Goal: Book appointment/travel/reservation

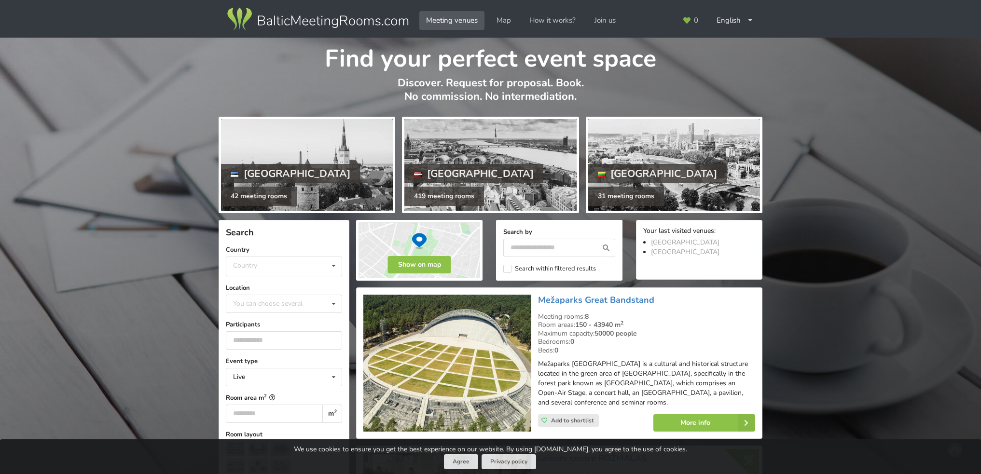
scroll to position [97, 0]
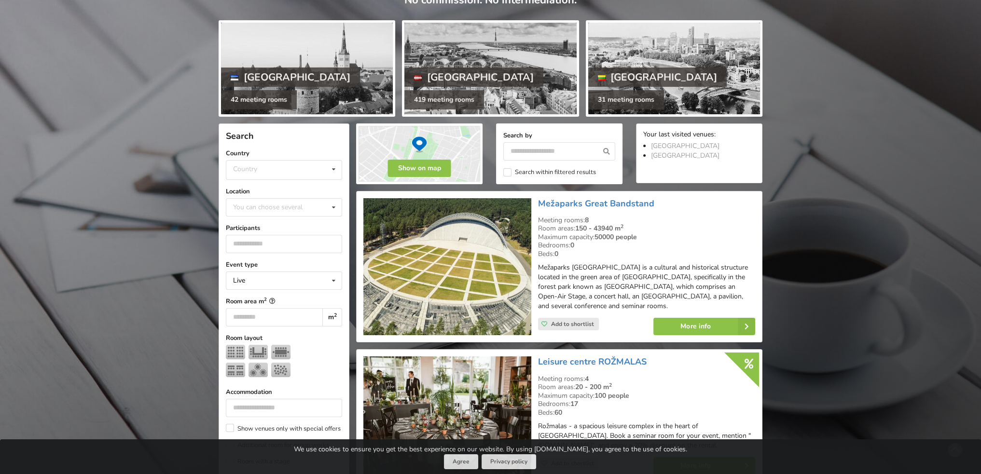
click at [258, 156] on label "Country" at bounding box center [284, 154] width 116 height 10
click at [257, 169] on div "Country [GEOGRAPHIC_DATA] [GEOGRAPHIC_DATA] [GEOGRAPHIC_DATA]" at bounding box center [284, 170] width 116 height 20
click at [264, 206] on div "[GEOGRAPHIC_DATA]" at bounding box center [283, 206] width 115 height 18
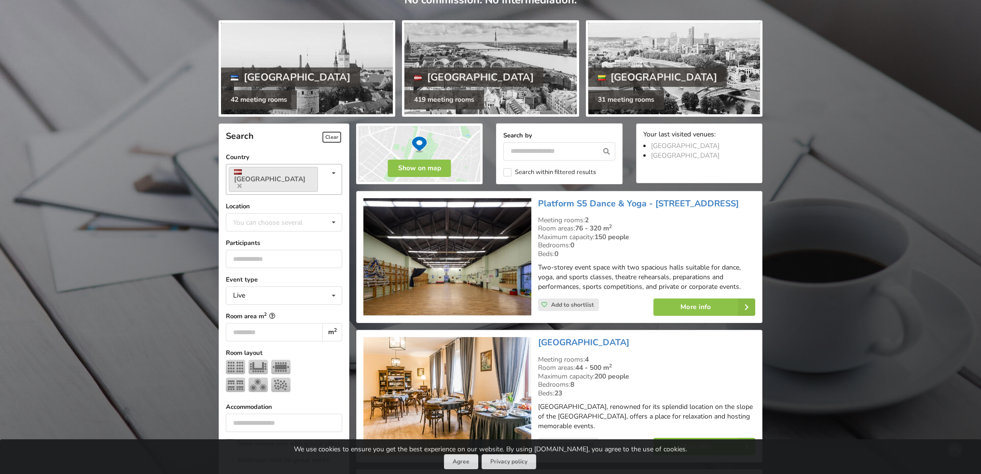
scroll to position [216, 0]
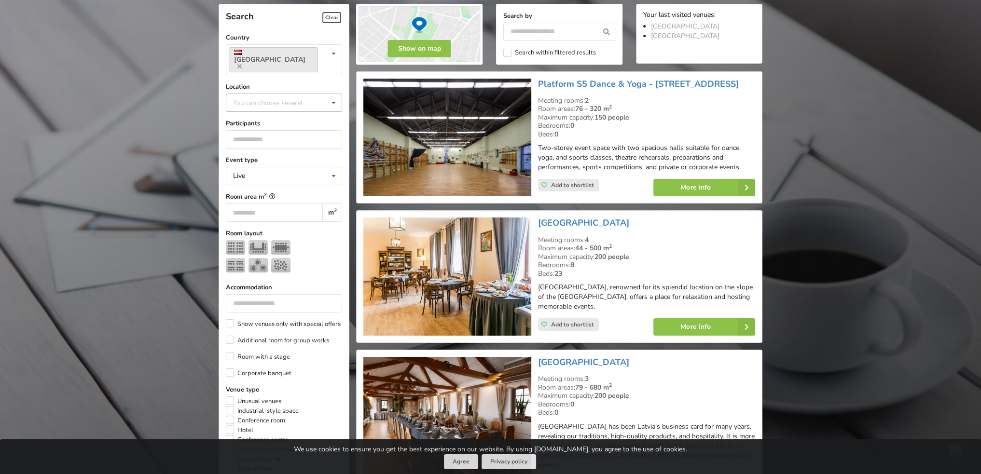
click at [264, 97] on div "You can choose several" at bounding box center [278, 102] width 94 height 11
click at [263, 201] on div "[GEOGRAPHIC_DATA]" at bounding box center [283, 210] width 115 height 18
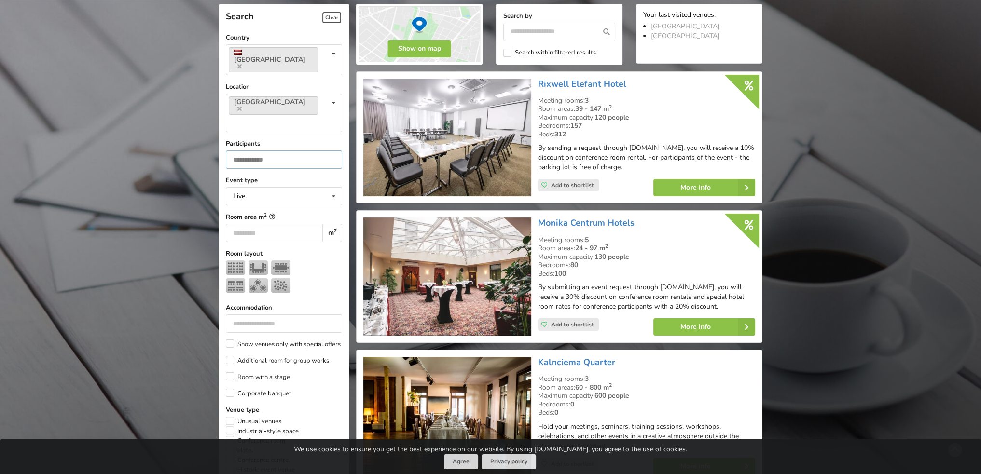
click at [264, 151] on input "number" at bounding box center [284, 160] width 116 height 18
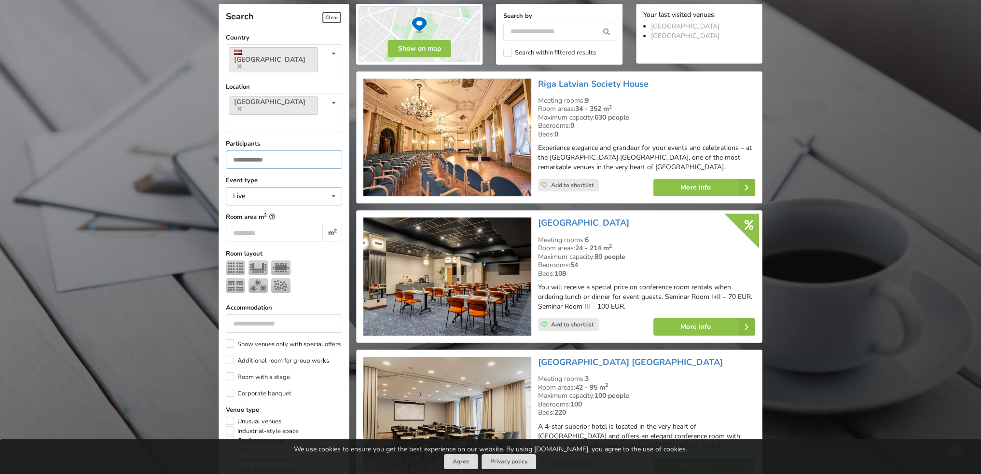
type input "**"
click at [264, 187] on div "Live Live Online Hybrid (Live + Online)" at bounding box center [284, 196] width 116 height 18
click at [269, 224] on input "number" at bounding box center [274, 233] width 97 height 18
click at [253, 278] on img at bounding box center [258, 285] width 19 height 14
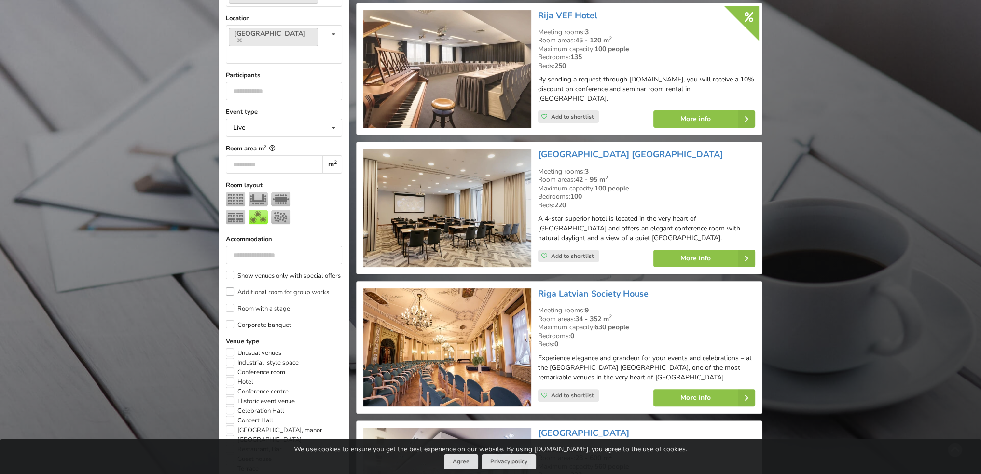
scroll to position [313, 0]
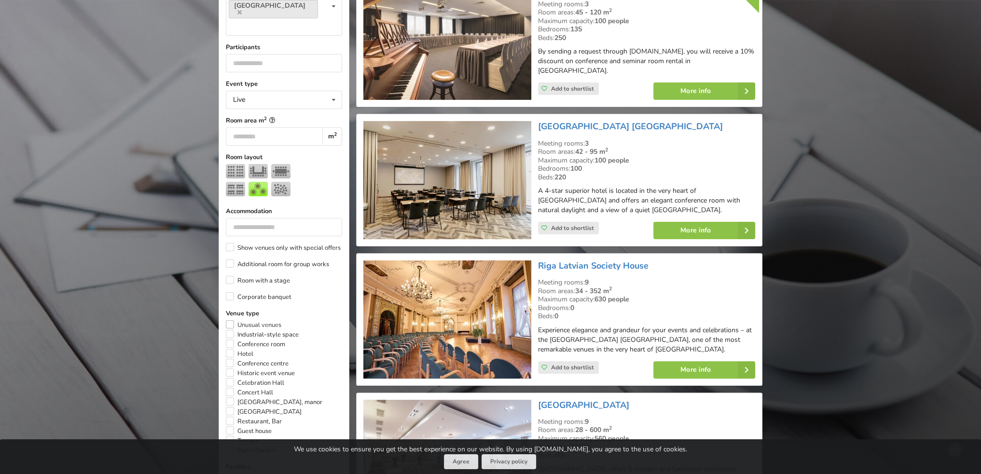
click at [229, 320] on label "Unusual venues" at bounding box center [253, 325] width 55 height 10
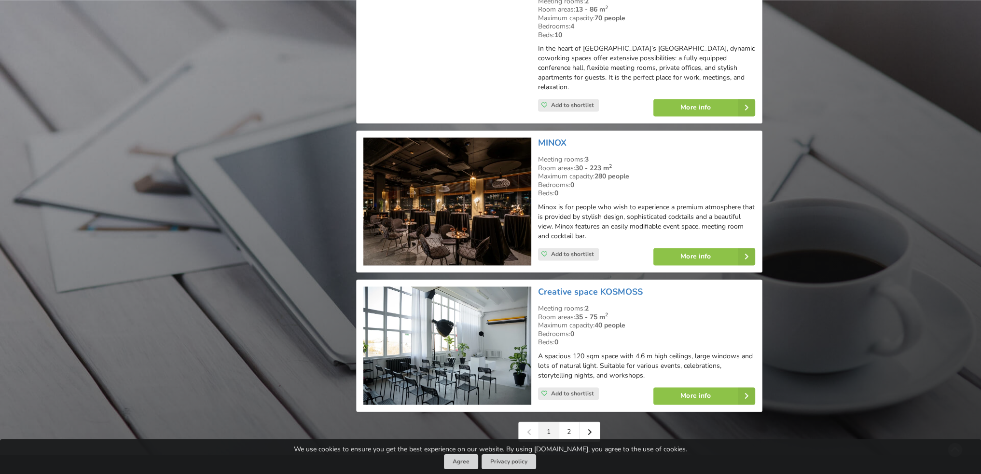
scroll to position [2050, 0]
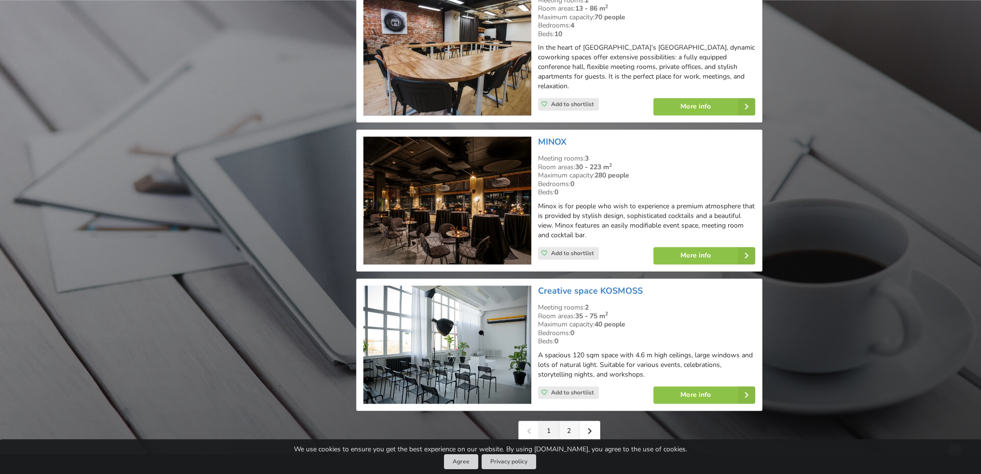
click at [572, 421] on link "2" at bounding box center [569, 430] width 20 height 19
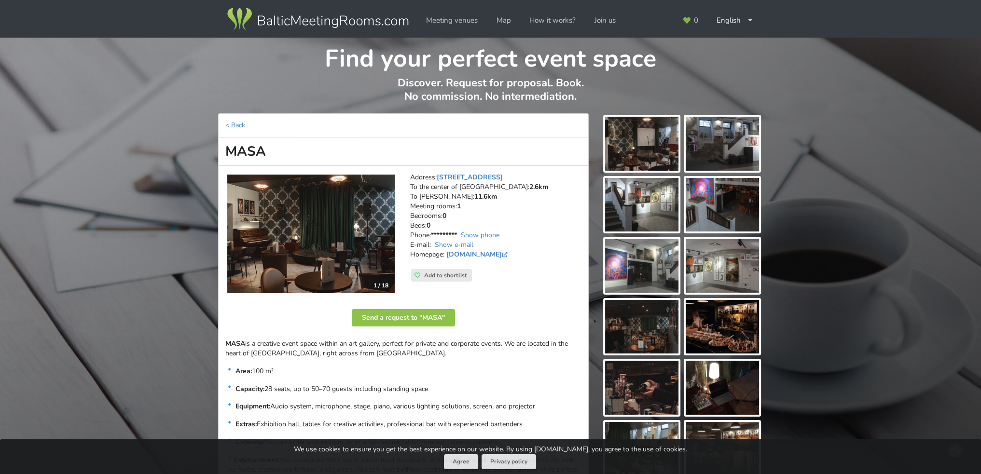
click at [359, 237] on img at bounding box center [310, 234] width 167 height 119
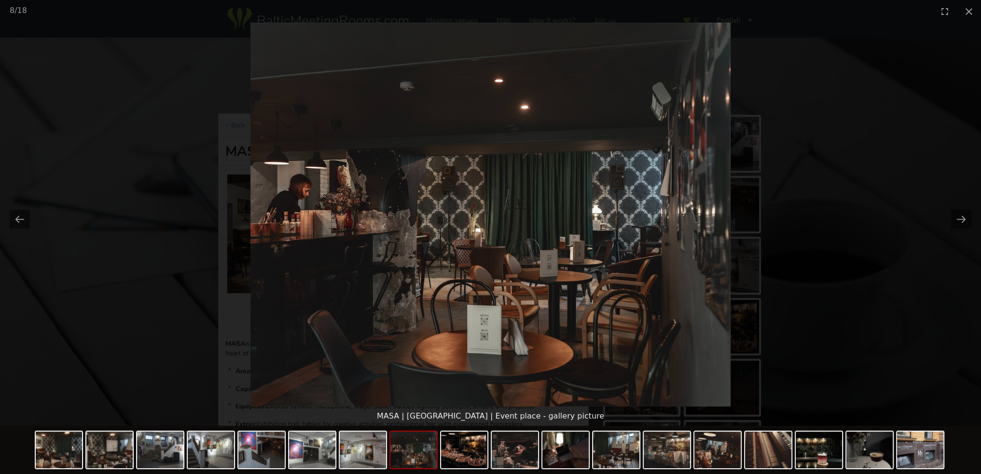
click at [842, 210] on picture at bounding box center [490, 215] width 981 height 384
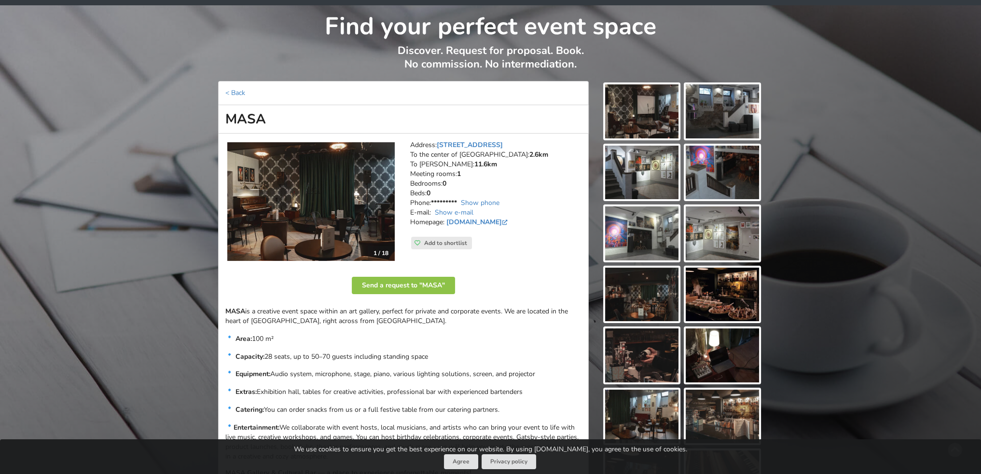
scroll to position [145, 0]
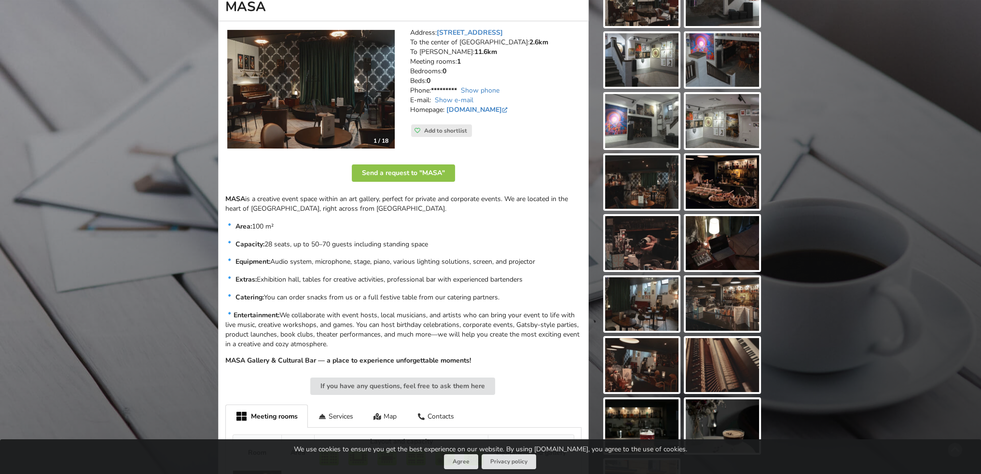
drag, startPoint x: 266, startPoint y: 244, endPoint x: 462, endPoint y: 241, distance: 196.0
click at [462, 241] on p "Capacity: 28 seats, up to 50–70 guests including standing space" at bounding box center [403, 243] width 356 height 11
click at [461, 243] on p "Capacity: 28 seats, up to 50–70 guests including standing space" at bounding box center [403, 243] width 356 height 11
drag, startPoint x: 390, startPoint y: 247, endPoint x: 266, endPoint y: 246, distance: 123.5
click at [266, 246] on p "Capacity: 28 seats, up to 50–70 guests including standing space" at bounding box center [403, 243] width 356 height 11
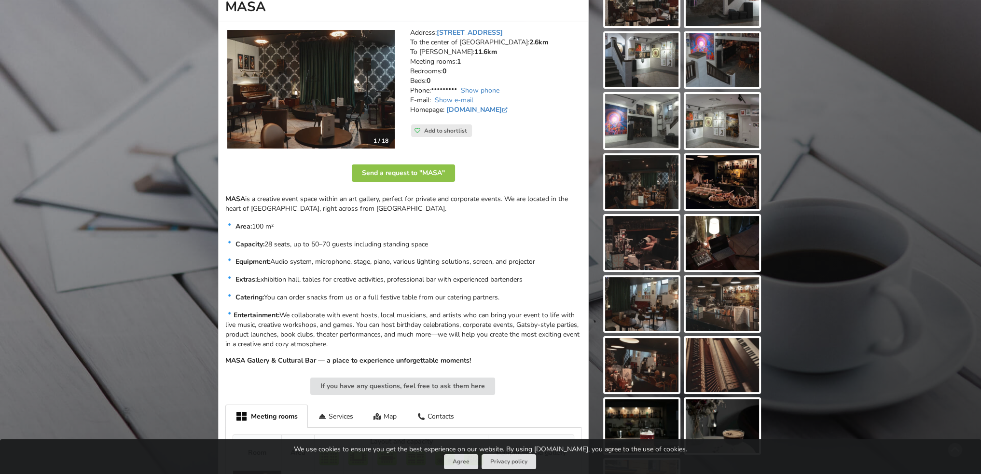
click at [268, 262] on strong "Equipment:" at bounding box center [253, 261] width 35 height 9
click at [481, 106] on link "masastudija.com" at bounding box center [477, 109] width 63 height 9
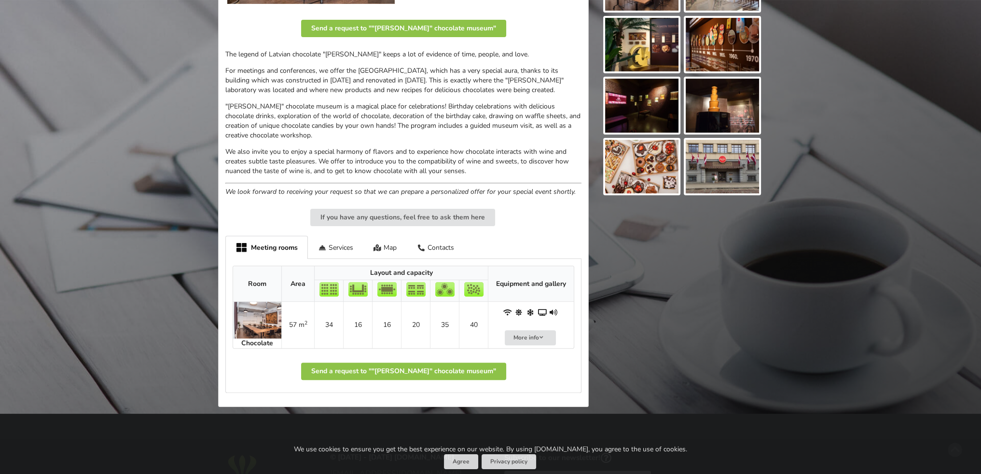
scroll to position [290, 0]
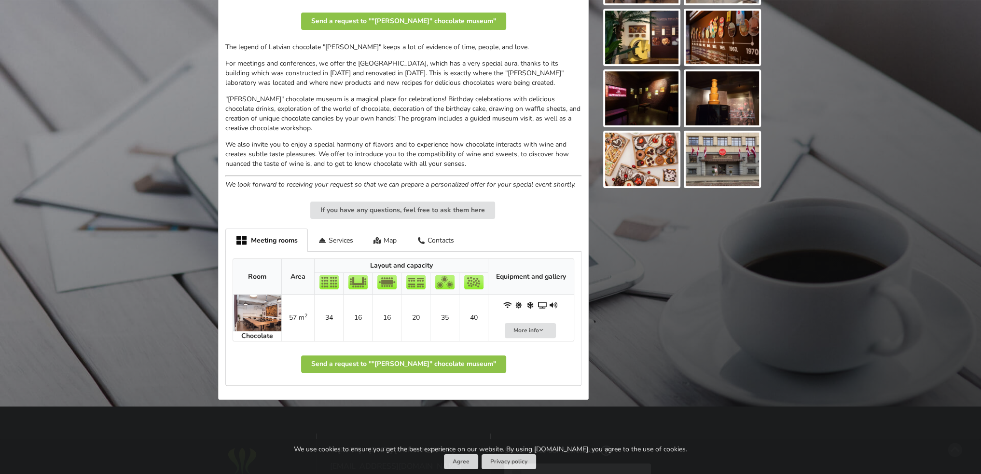
click at [274, 304] on img at bounding box center [257, 313] width 48 height 37
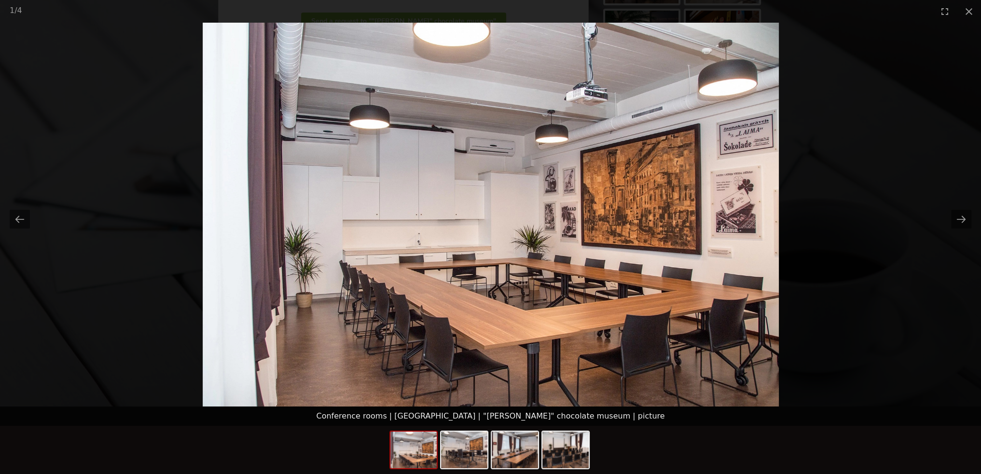
scroll to position [0, 0]
click at [735, 263] on picture at bounding box center [490, 215] width 981 height 384
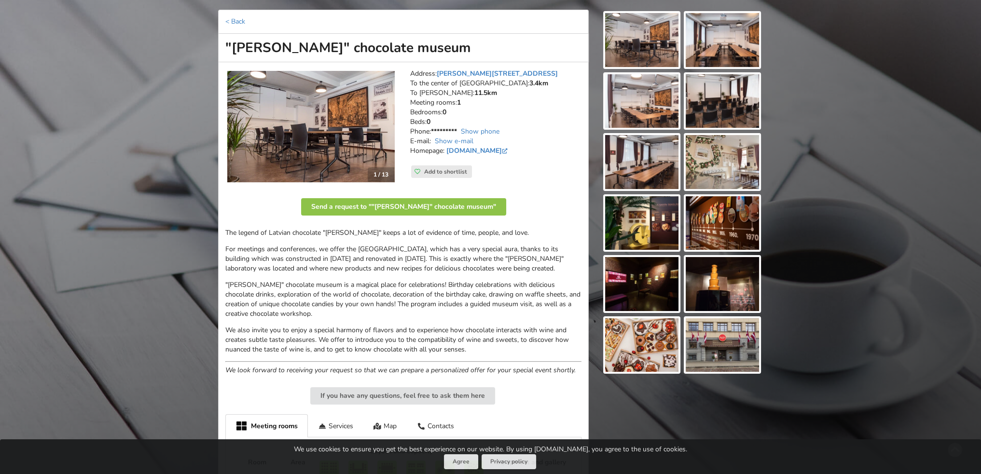
scroll to position [97, 0]
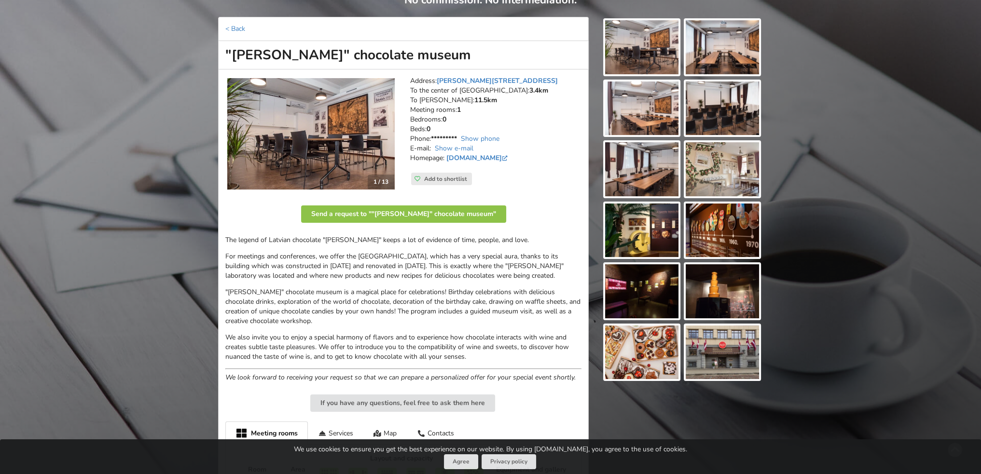
click at [362, 151] on img at bounding box center [310, 134] width 167 height 112
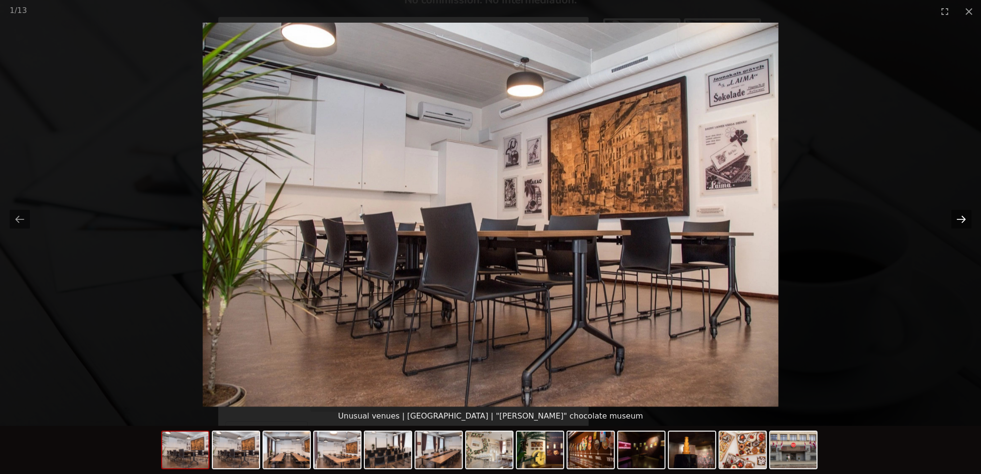
click at [967, 213] on button "Next slide" at bounding box center [961, 219] width 20 height 19
click at [966, 217] on button "Next slide" at bounding box center [961, 219] width 20 height 19
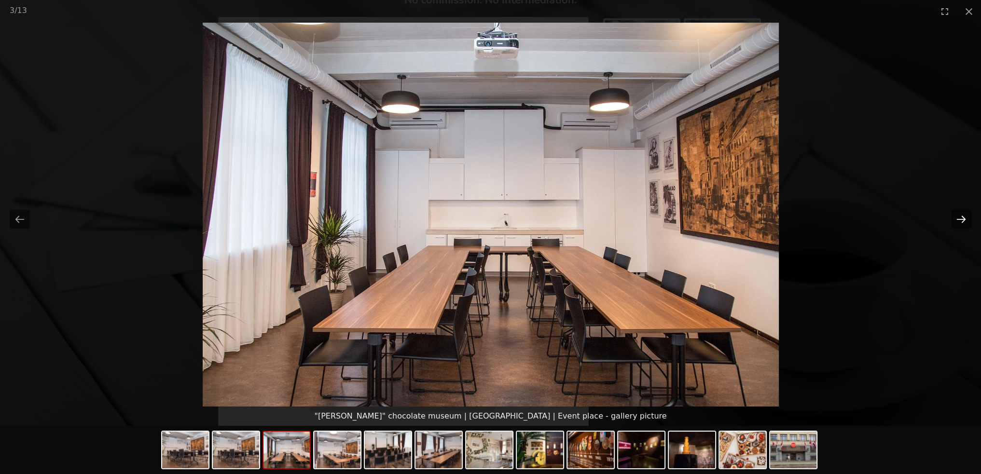
click at [966, 217] on button "Next slide" at bounding box center [961, 219] width 20 height 19
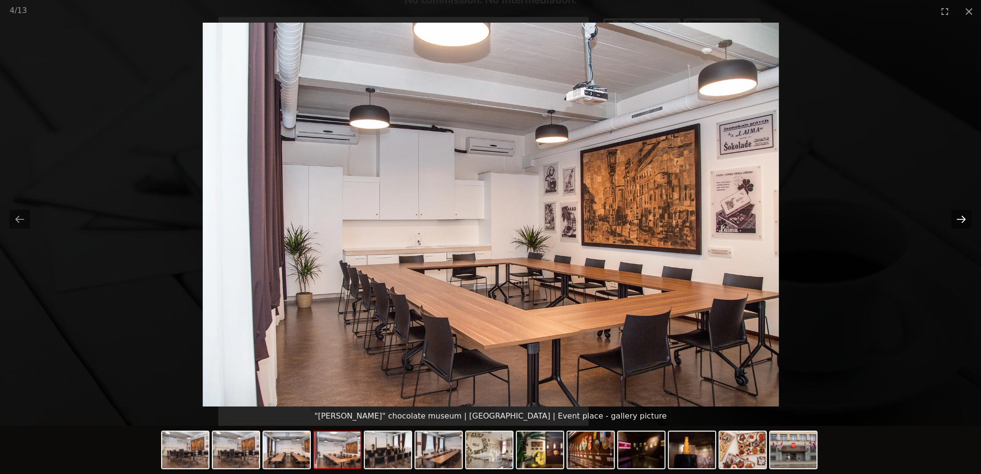
click at [966, 217] on button "Next slide" at bounding box center [961, 219] width 20 height 19
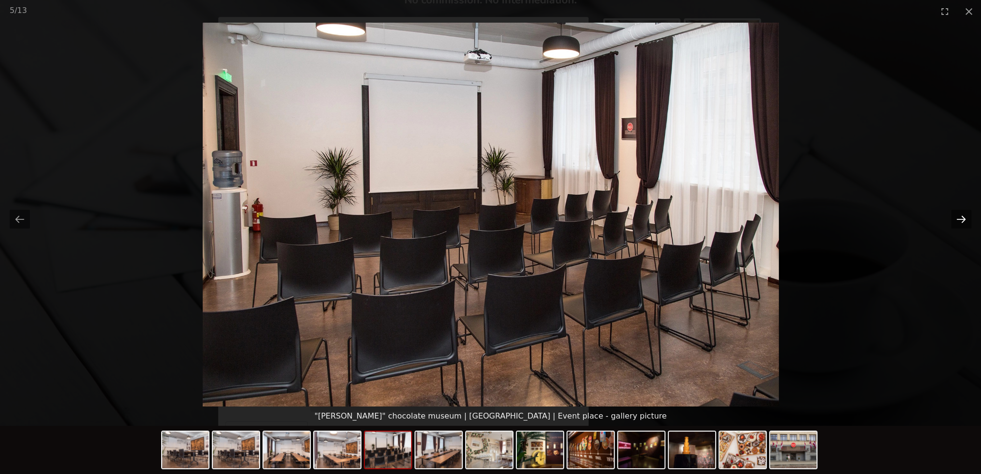
click at [966, 217] on button "Next slide" at bounding box center [961, 219] width 20 height 19
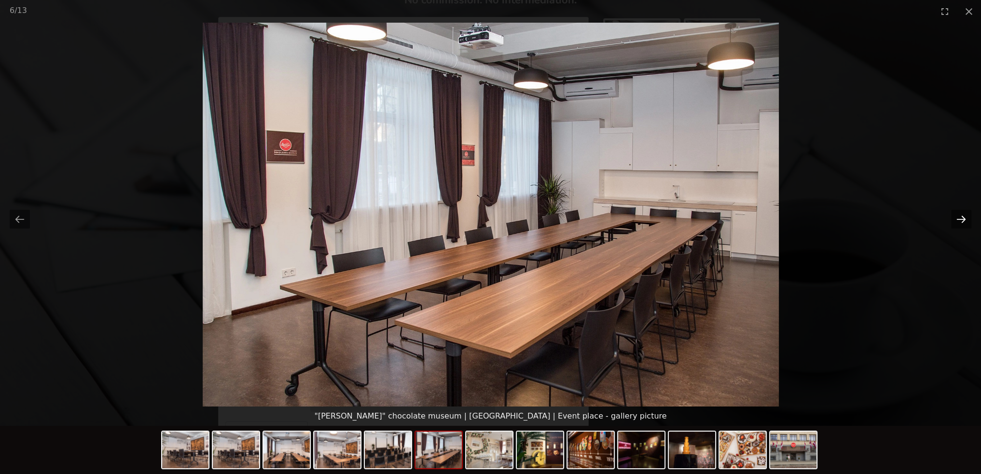
click at [966, 217] on button "Next slide" at bounding box center [961, 219] width 20 height 19
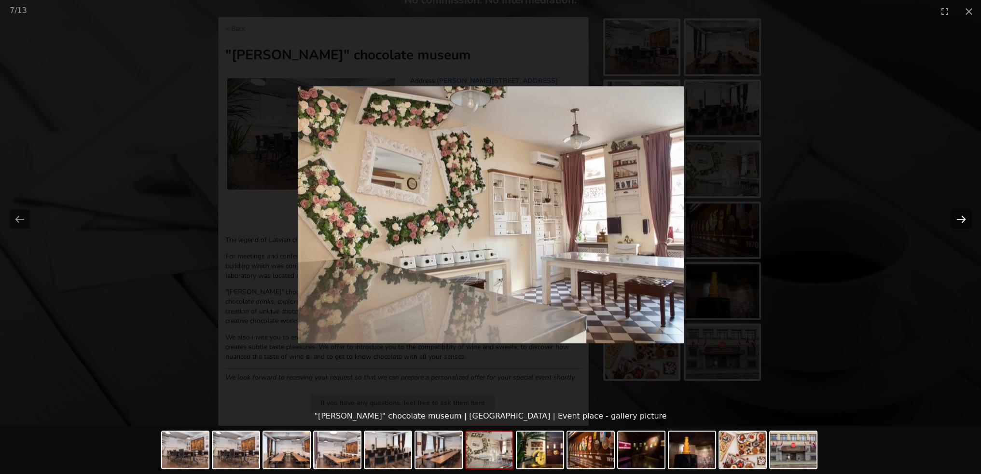
click at [966, 217] on button "Next slide" at bounding box center [961, 219] width 20 height 19
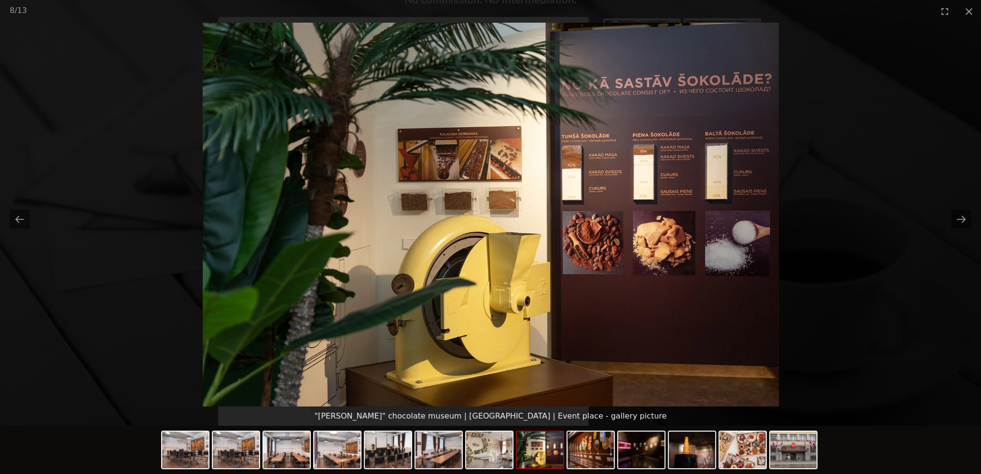
click at [926, 163] on picture at bounding box center [490, 215] width 981 height 384
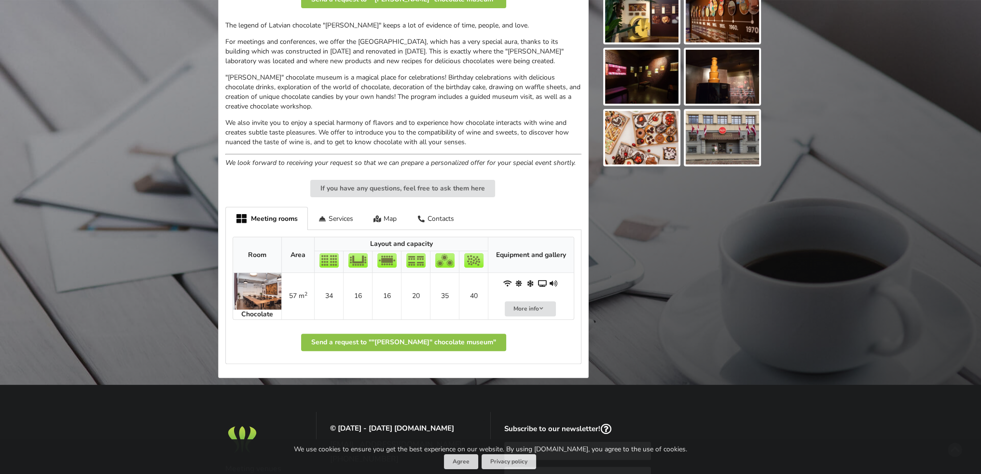
scroll to position [338, 0]
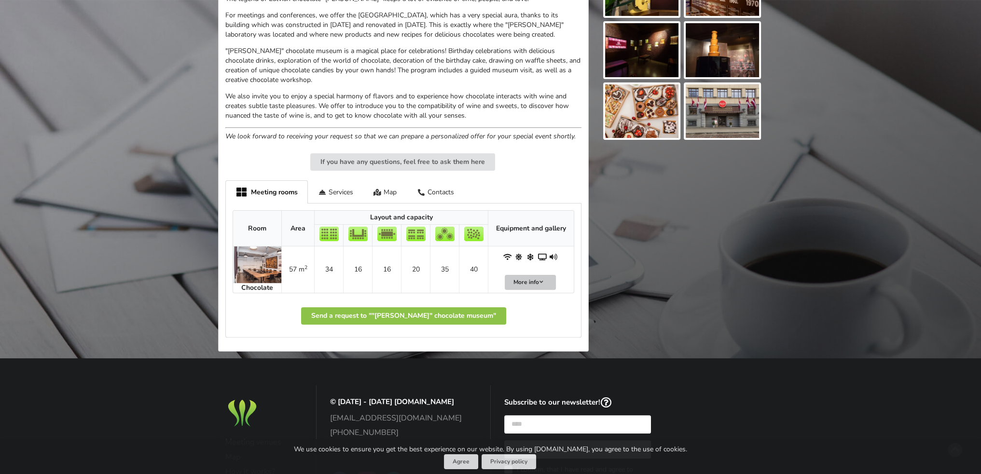
click at [533, 280] on button "More info" at bounding box center [530, 282] width 51 height 15
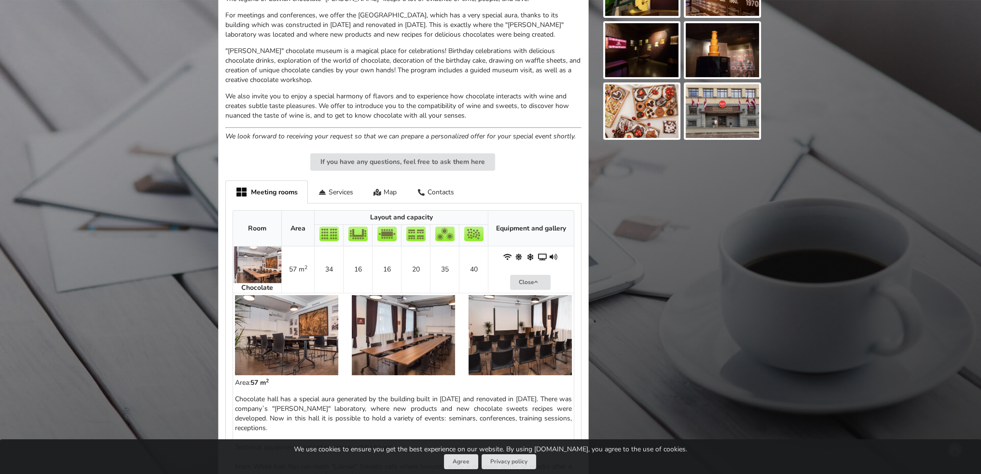
click at [274, 349] on img at bounding box center [286, 335] width 103 height 80
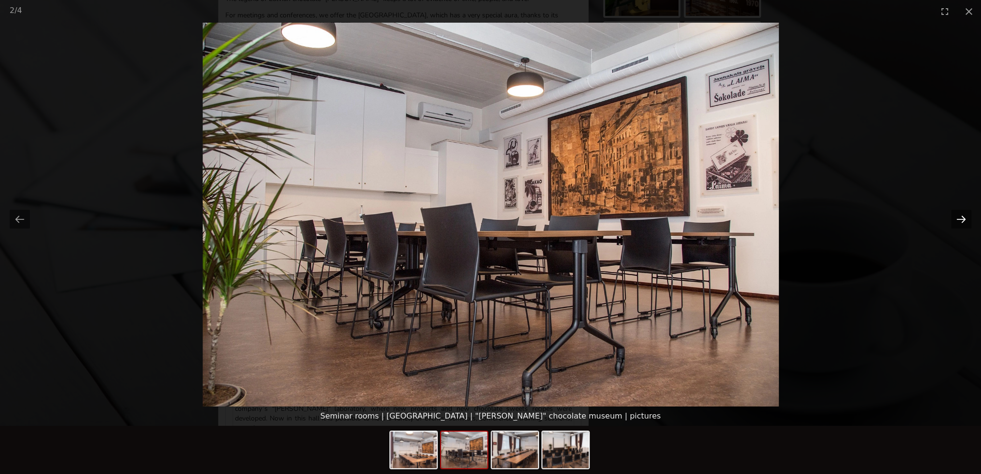
click at [959, 221] on button "Next slide" at bounding box center [961, 219] width 20 height 19
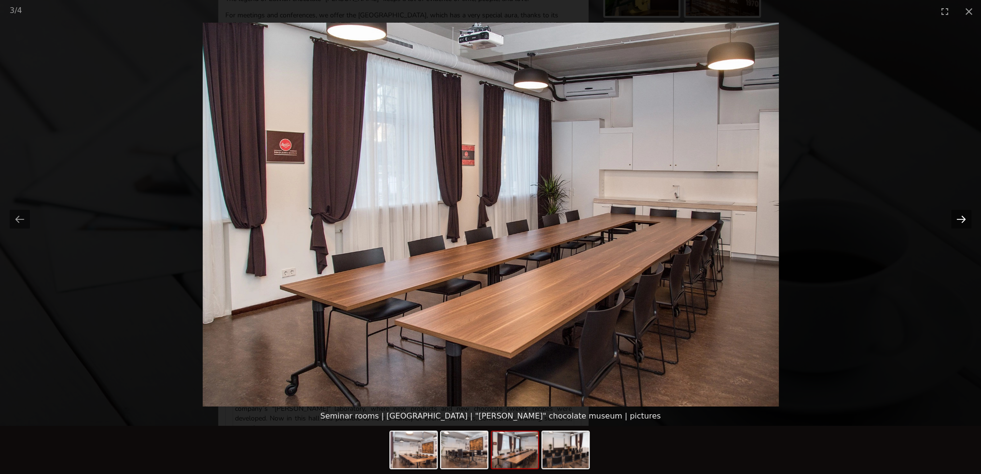
click at [959, 221] on button "Next slide" at bounding box center [961, 219] width 20 height 19
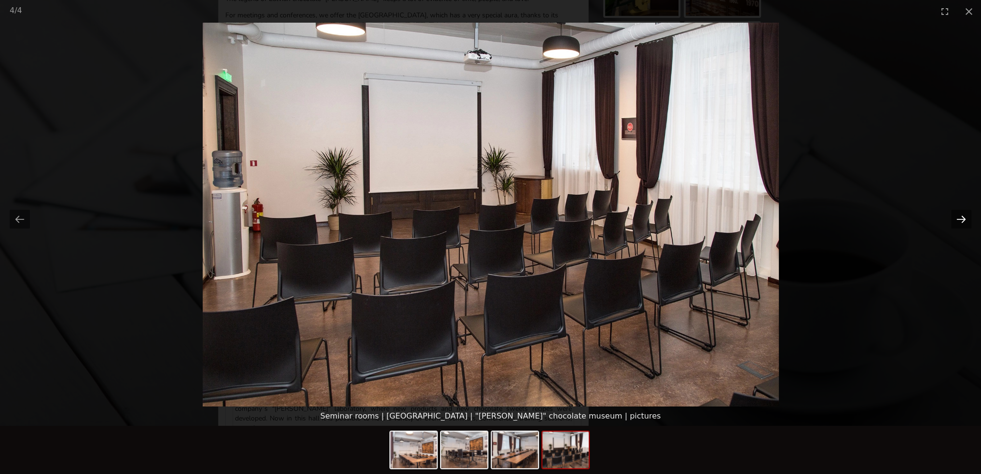
click at [959, 221] on button "Next slide" at bounding box center [961, 219] width 20 height 19
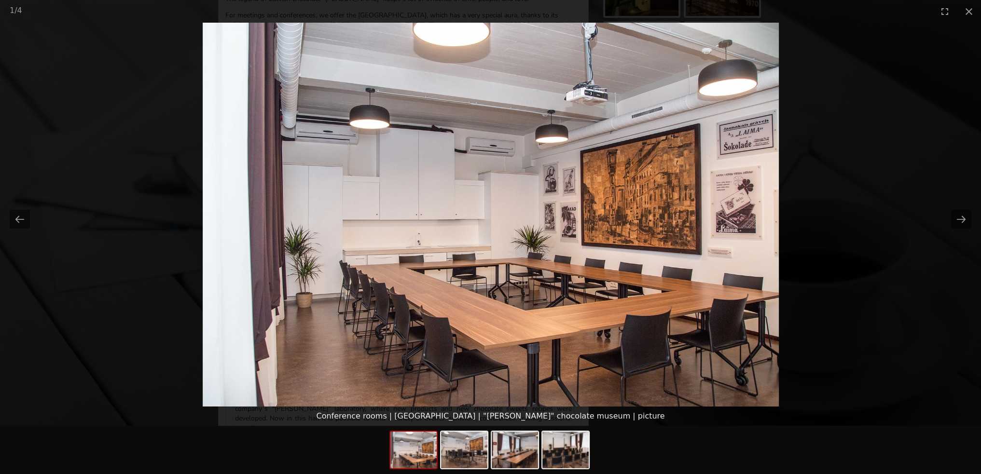
scroll to position [0, 0]
click at [806, 207] on picture at bounding box center [490, 215] width 981 height 384
click at [969, 9] on button "Close gallery" at bounding box center [969, 11] width 24 height 23
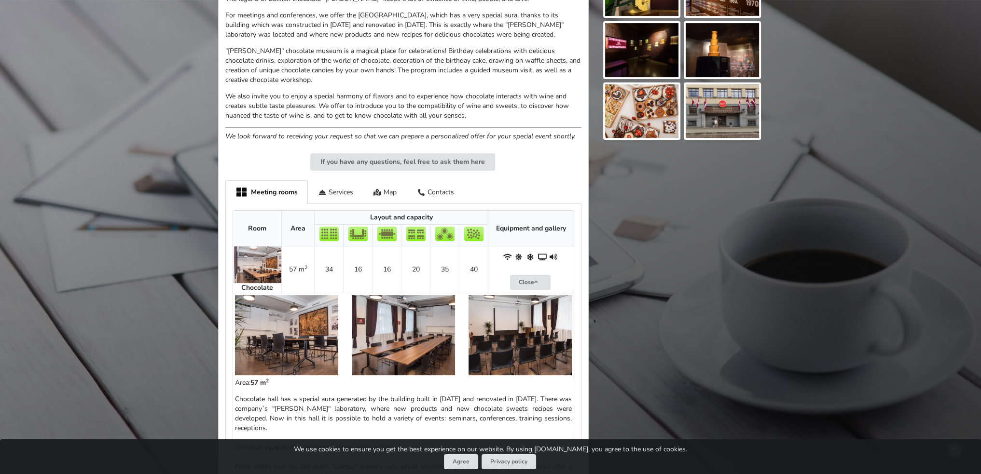
scroll to position [48, 0]
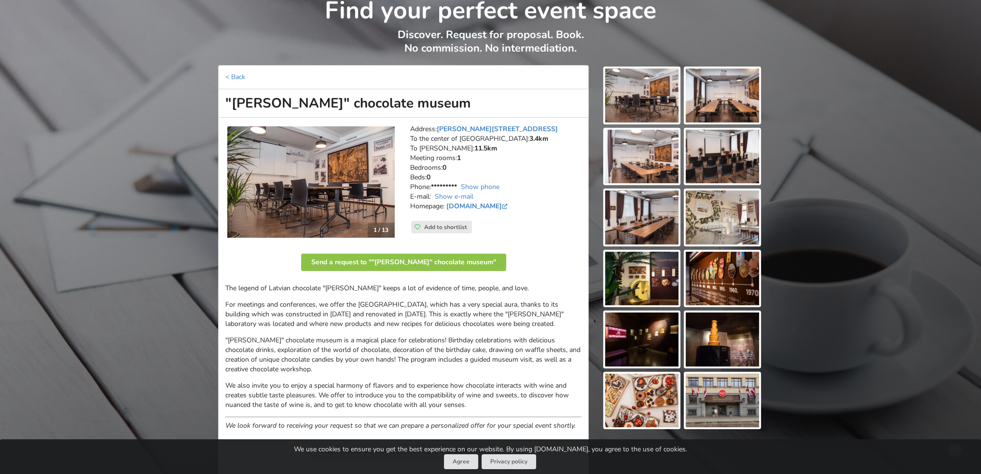
click at [648, 398] on img at bounding box center [641, 401] width 73 height 54
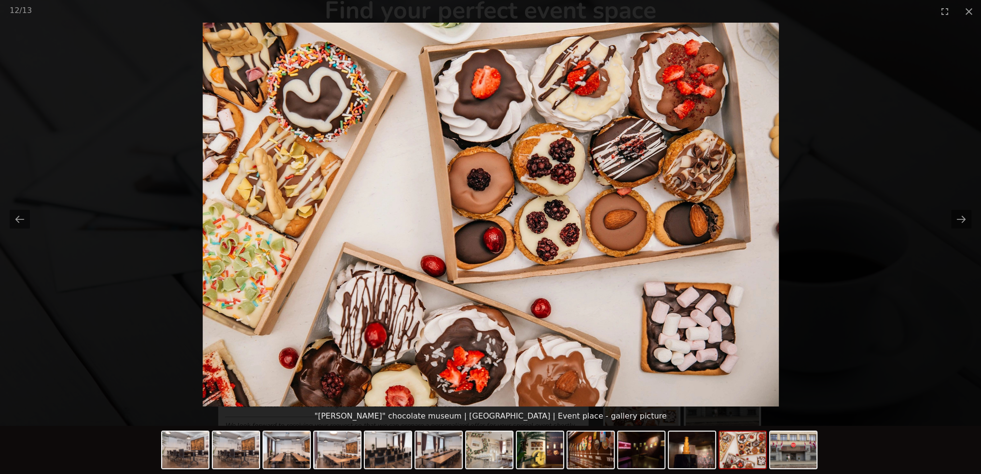
click at [948, 243] on picture at bounding box center [490, 215] width 981 height 384
click at [903, 233] on picture at bounding box center [490, 215] width 981 height 384
click at [969, 14] on button "Close gallery" at bounding box center [969, 11] width 24 height 23
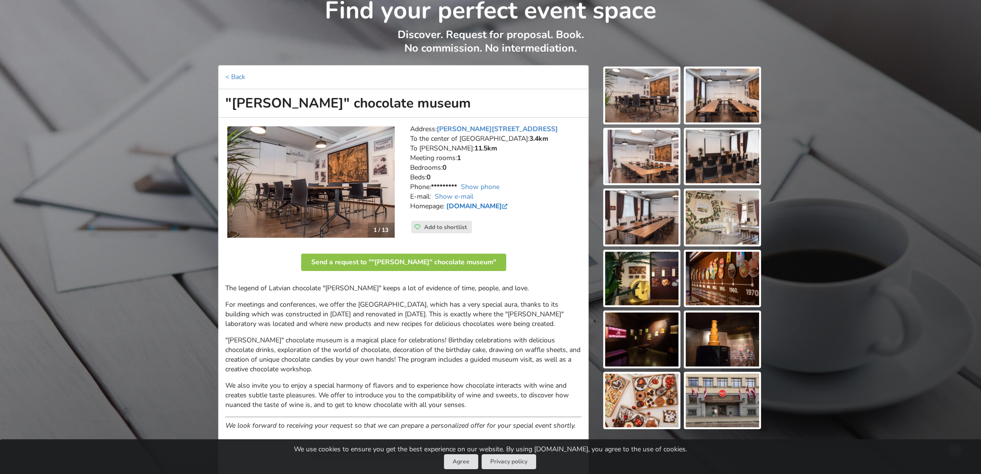
click at [510, 202] on link "www.laimasokoladesmuzejs.lv" at bounding box center [477, 206] width 63 height 9
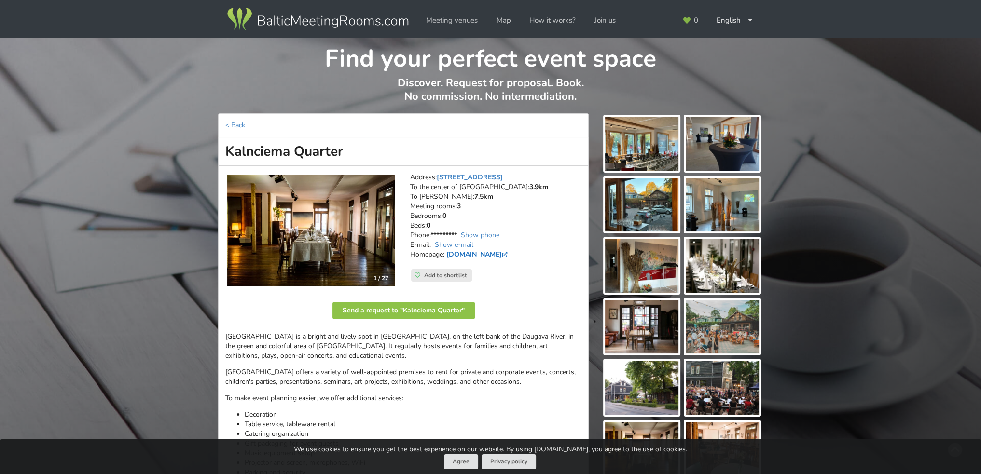
click at [473, 257] on link "www.kalnciemaiela.lv" at bounding box center [477, 254] width 63 height 9
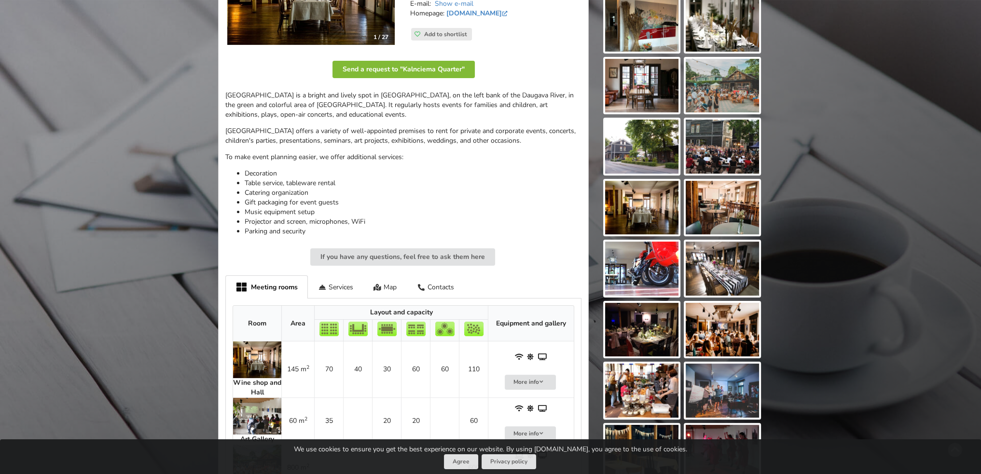
scroll to position [434, 0]
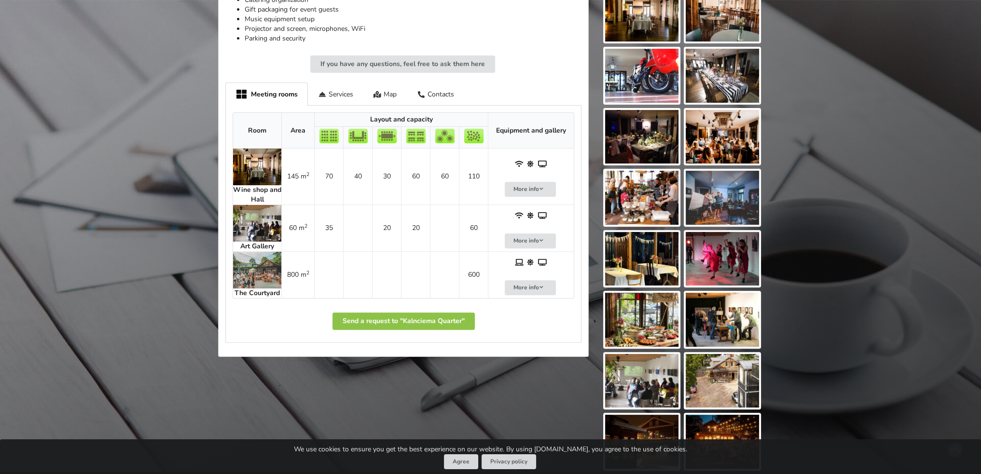
click at [255, 227] on img at bounding box center [257, 223] width 48 height 37
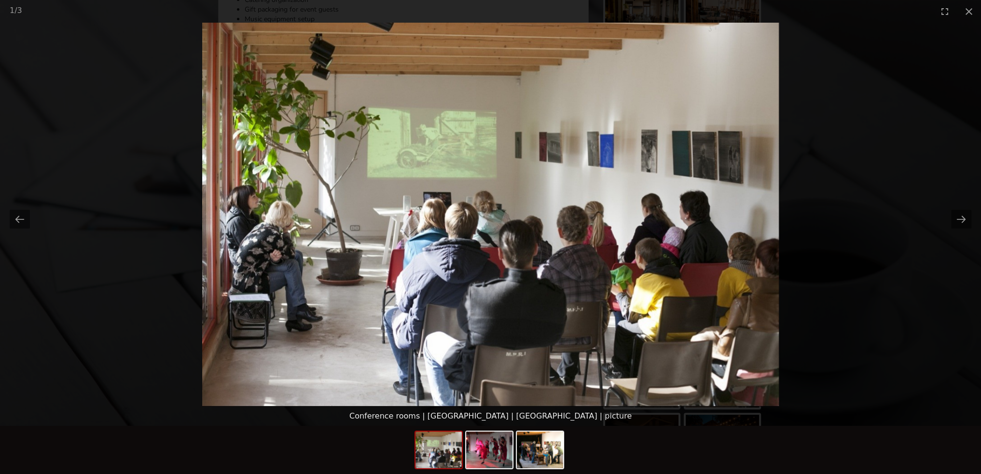
scroll to position [0, 0]
click at [402, 26] on picture at bounding box center [490, 215] width 981 height 384
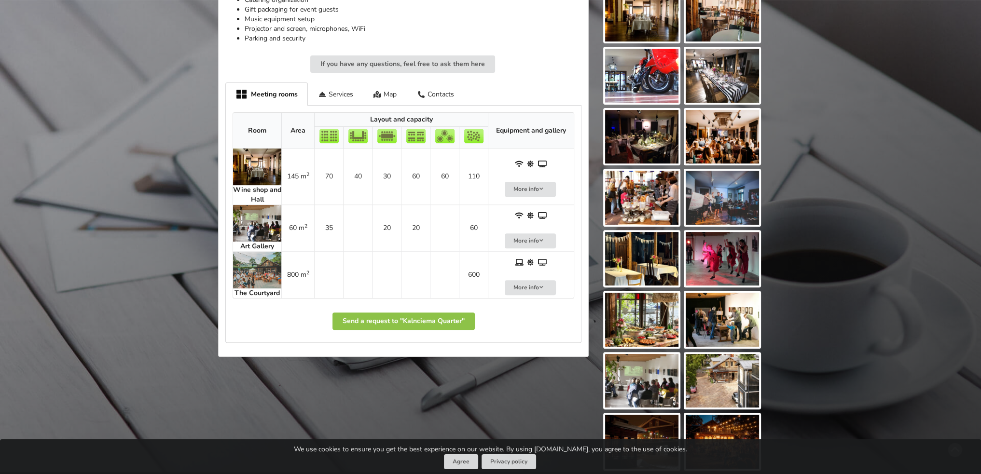
click at [256, 169] on img at bounding box center [257, 167] width 48 height 37
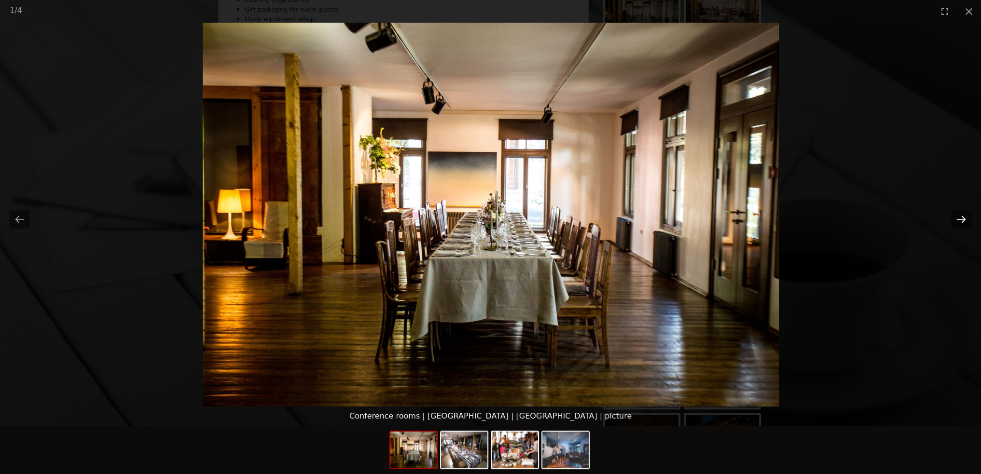
click at [965, 224] on button "Next slide" at bounding box center [961, 219] width 20 height 19
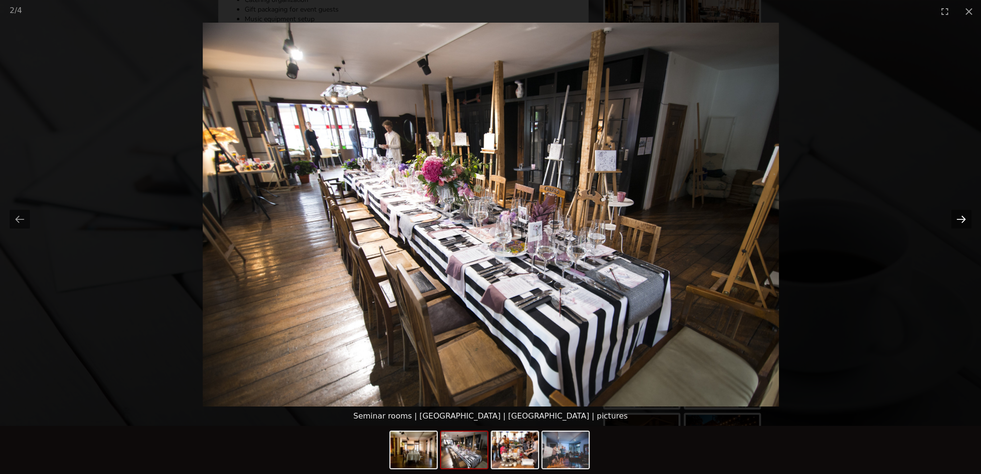
click at [965, 224] on button "Next slide" at bounding box center [961, 219] width 20 height 19
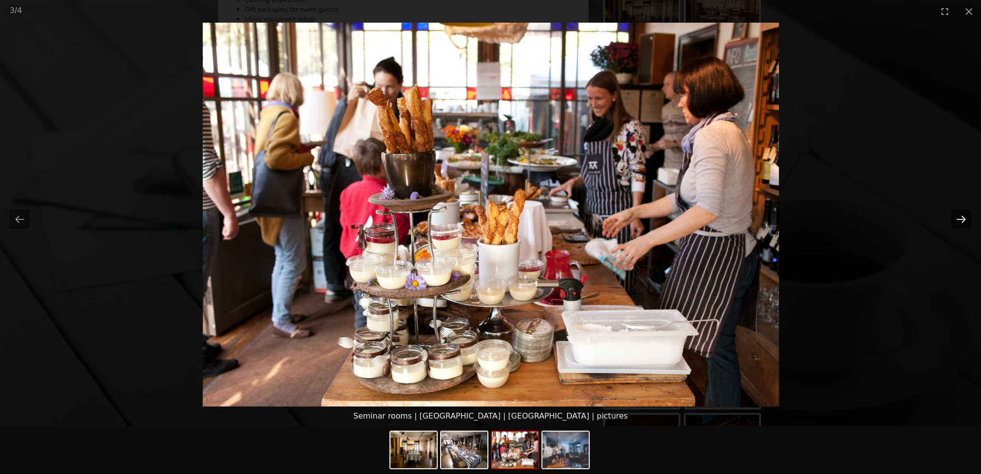
click at [965, 224] on button "Next slide" at bounding box center [961, 219] width 20 height 19
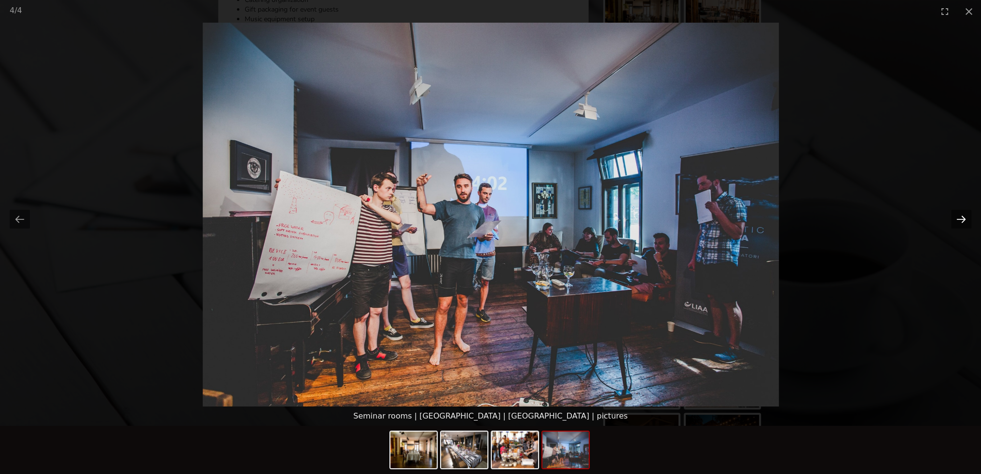
click at [965, 224] on button "Next slide" at bounding box center [961, 219] width 20 height 19
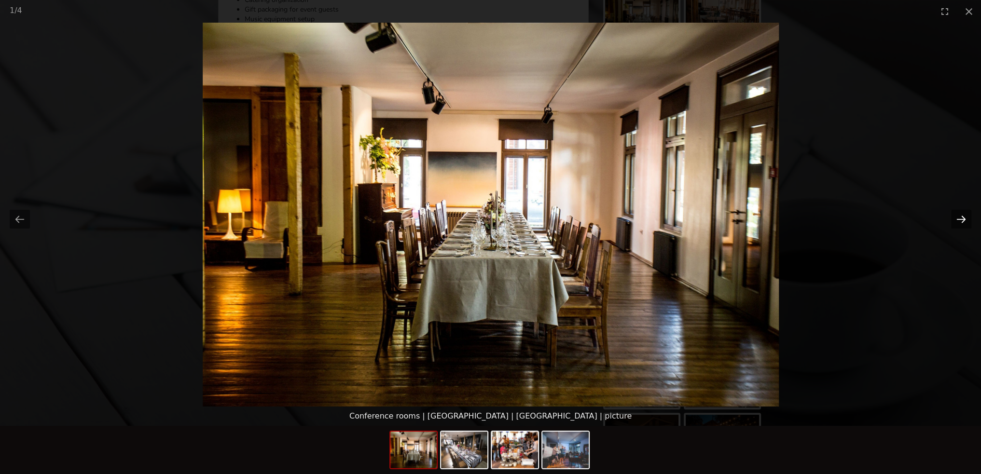
click at [965, 224] on button "Next slide" at bounding box center [961, 219] width 20 height 19
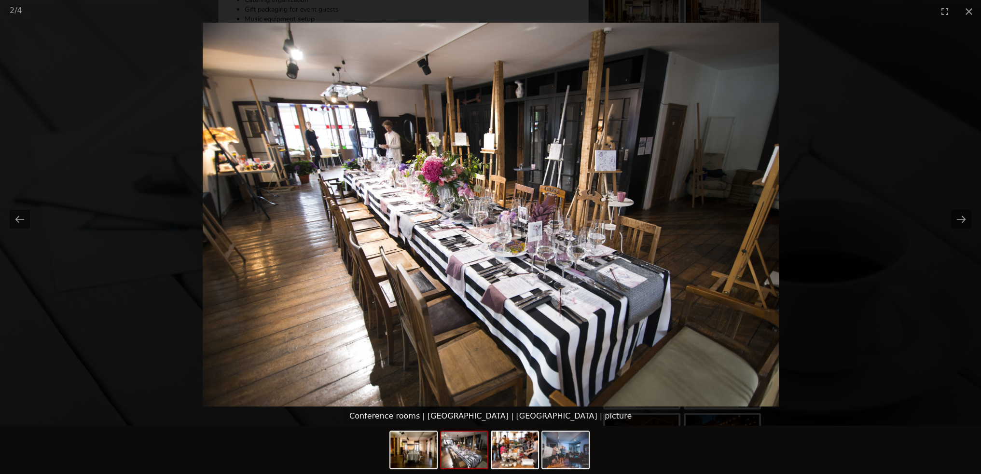
click at [906, 180] on picture at bounding box center [490, 215] width 981 height 384
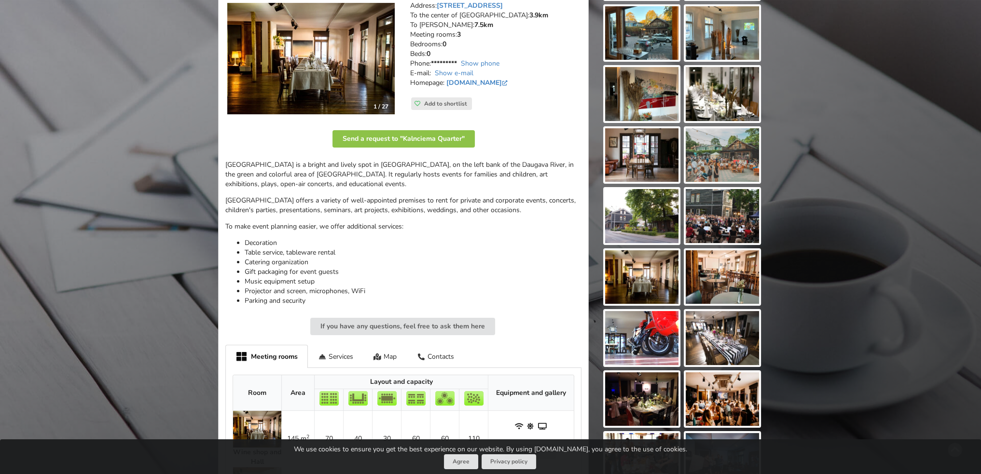
scroll to position [145, 0]
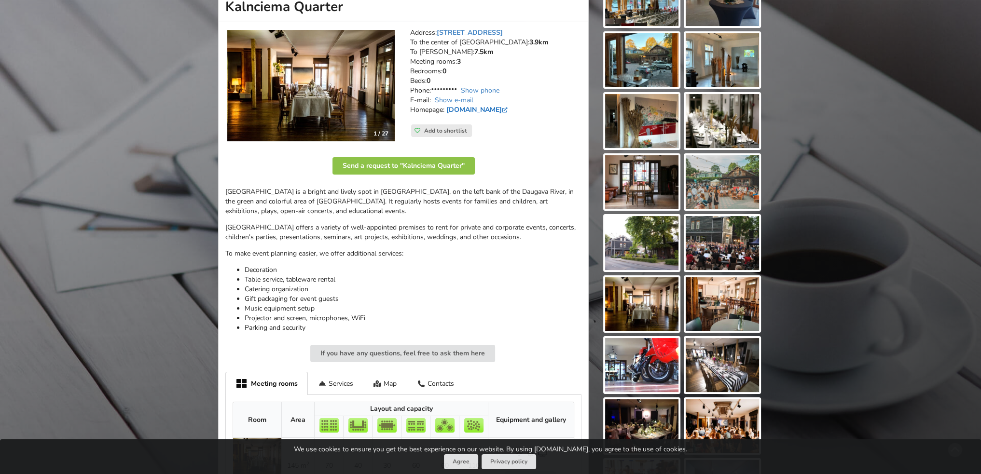
click at [496, 110] on link "www.kalnciemaiela.lv" at bounding box center [477, 109] width 63 height 9
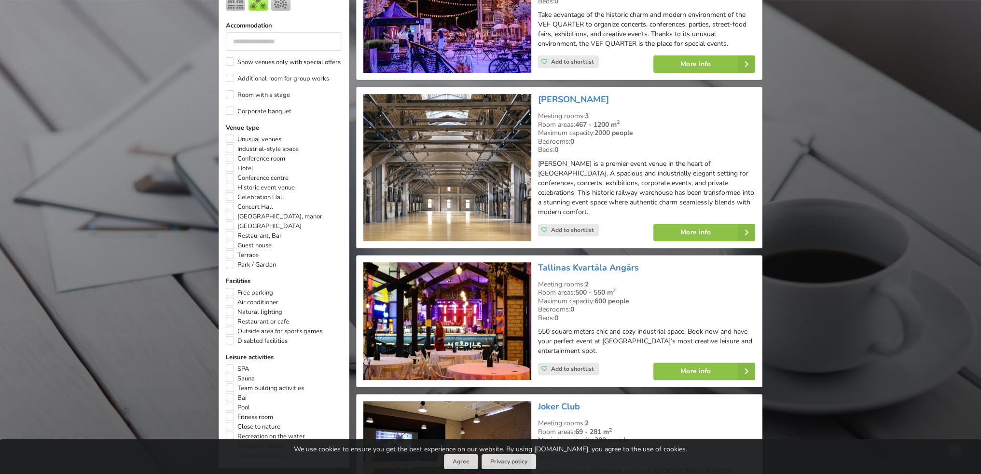
scroll to position [483, 0]
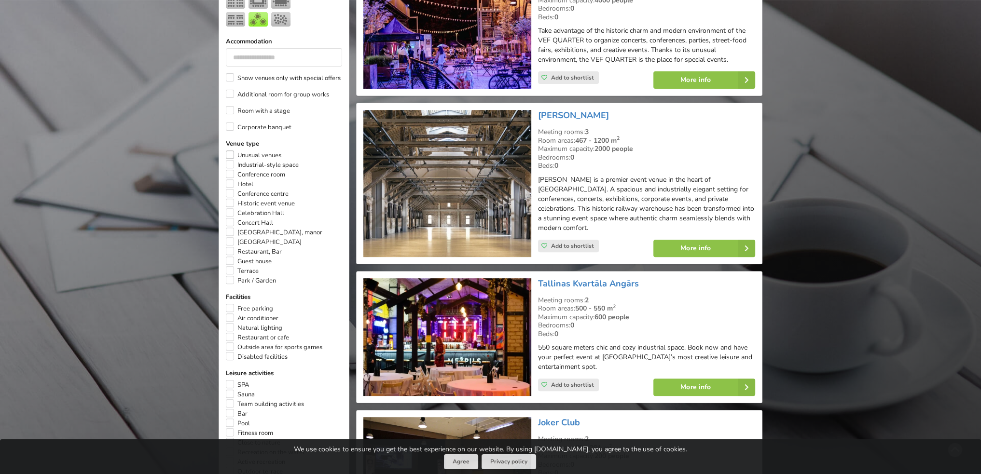
click at [228, 151] on label "Unusual venues" at bounding box center [253, 156] width 55 height 10
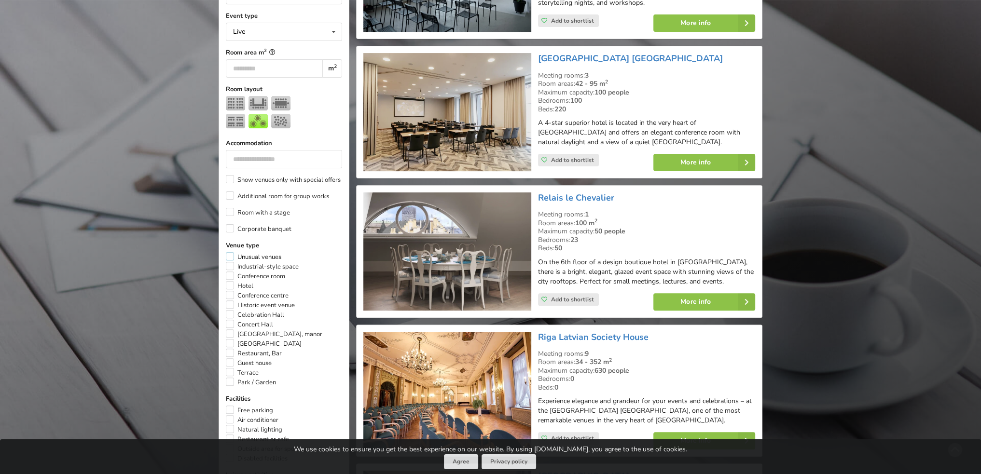
scroll to position [457, 0]
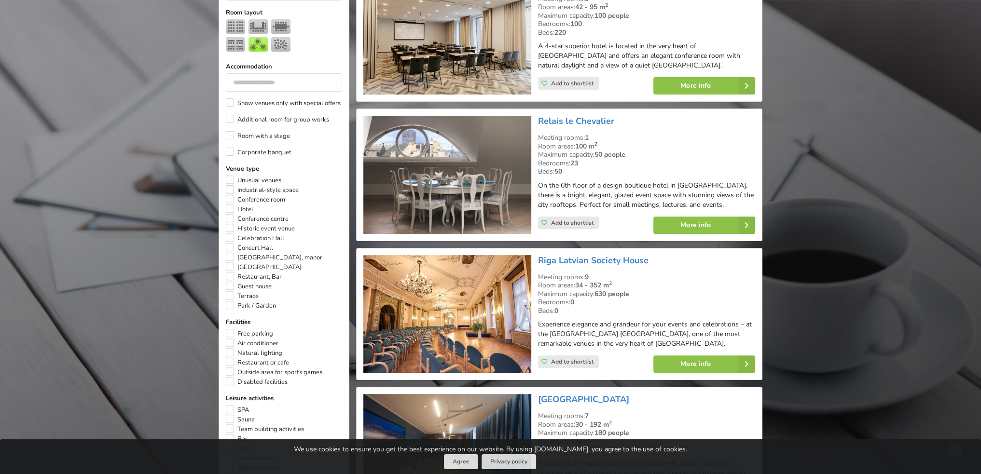
click at [229, 185] on label "Industrial-style space" at bounding box center [262, 190] width 73 height 10
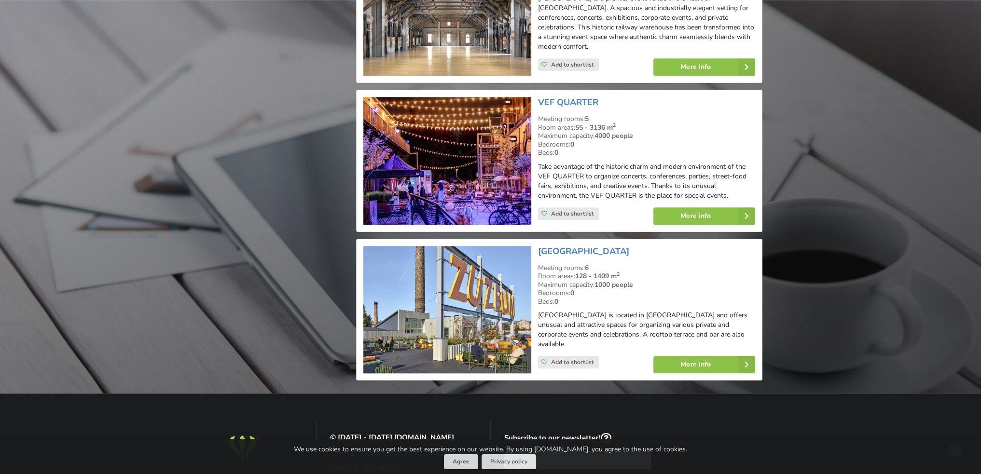
scroll to position [1423, 0]
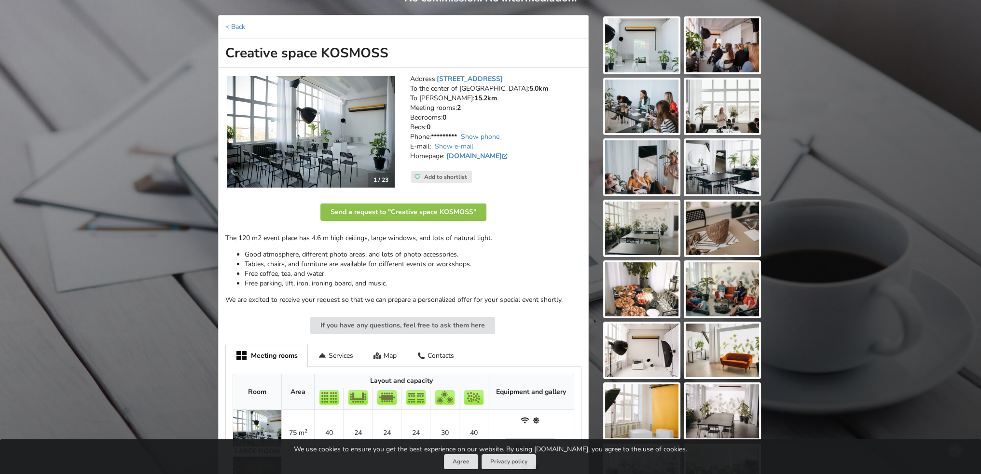
scroll to position [48, 0]
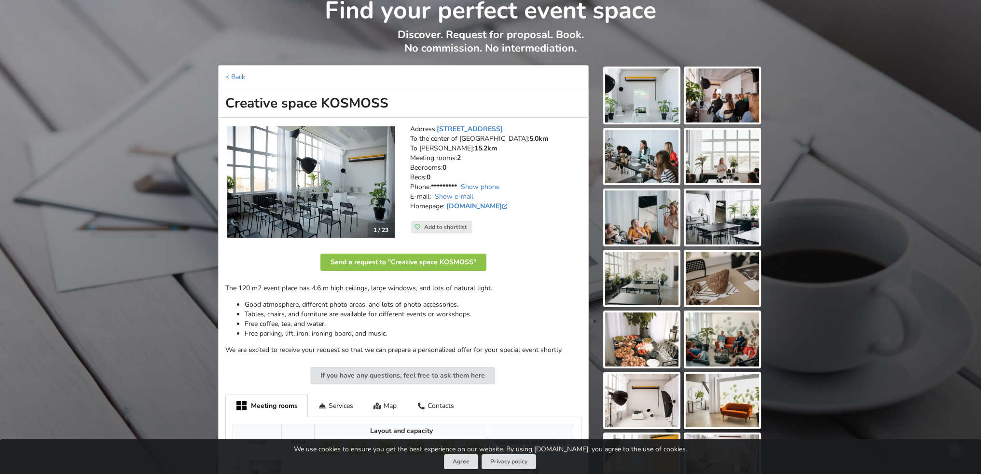
click at [654, 97] on img at bounding box center [641, 96] width 73 height 54
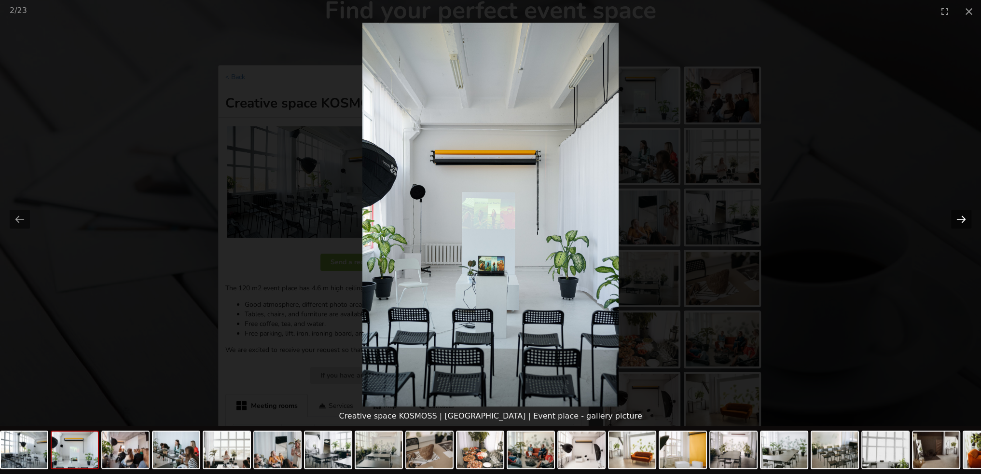
click at [964, 222] on button "Next slide" at bounding box center [961, 219] width 20 height 19
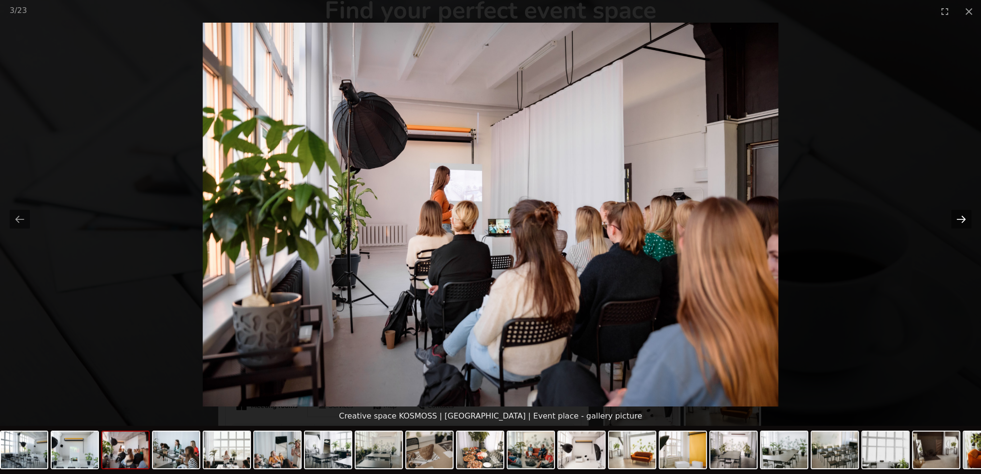
click at [964, 222] on button "Next slide" at bounding box center [961, 219] width 20 height 19
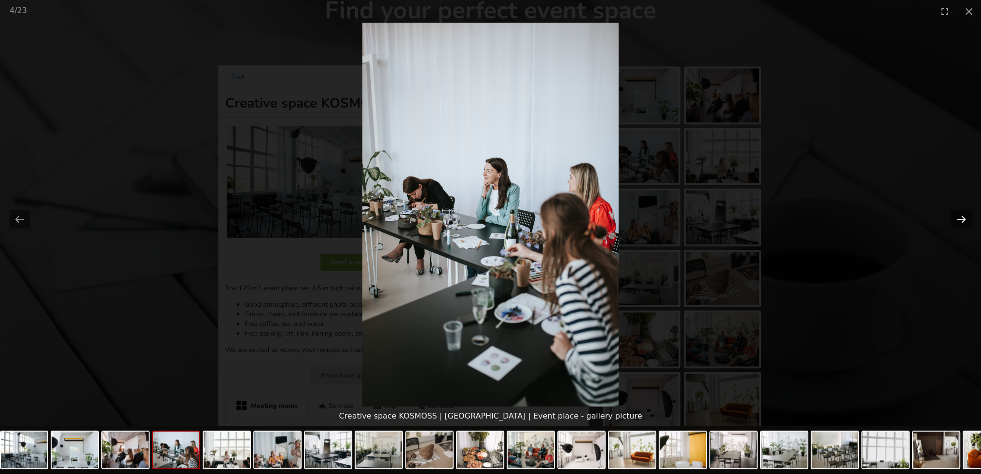
click at [964, 222] on button "Next slide" at bounding box center [961, 219] width 20 height 19
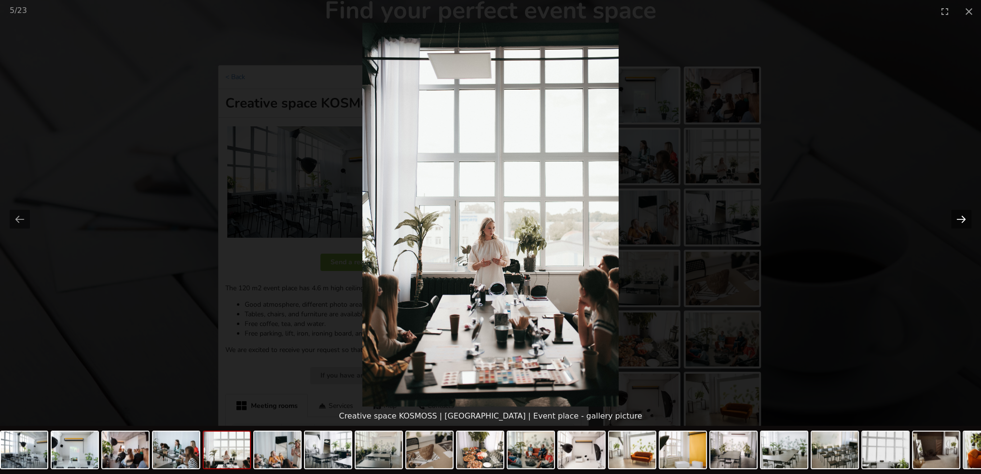
click at [964, 222] on button "Next slide" at bounding box center [961, 219] width 20 height 19
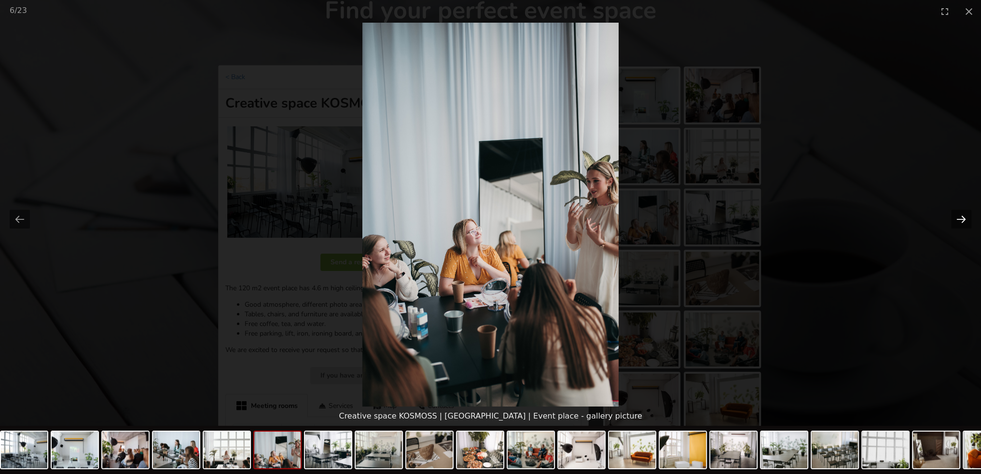
click at [964, 222] on button "Next slide" at bounding box center [961, 219] width 20 height 19
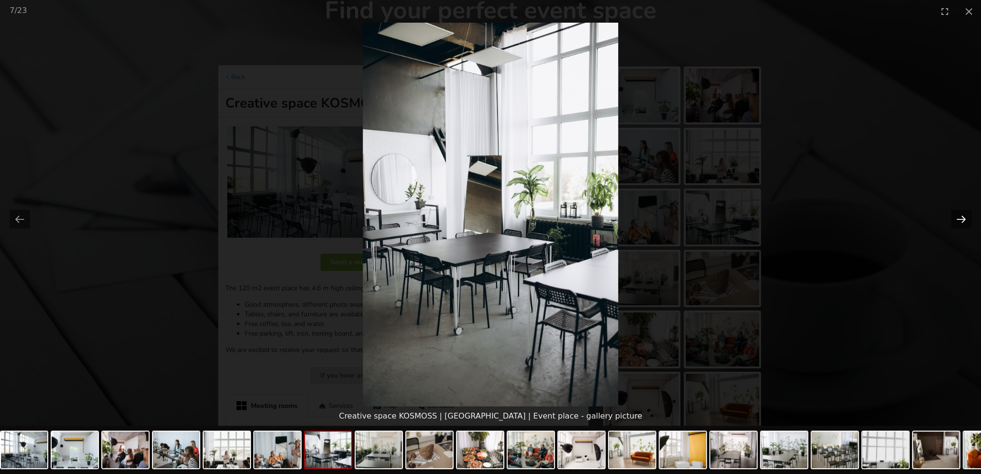
click at [964, 222] on button "Next slide" at bounding box center [961, 219] width 20 height 19
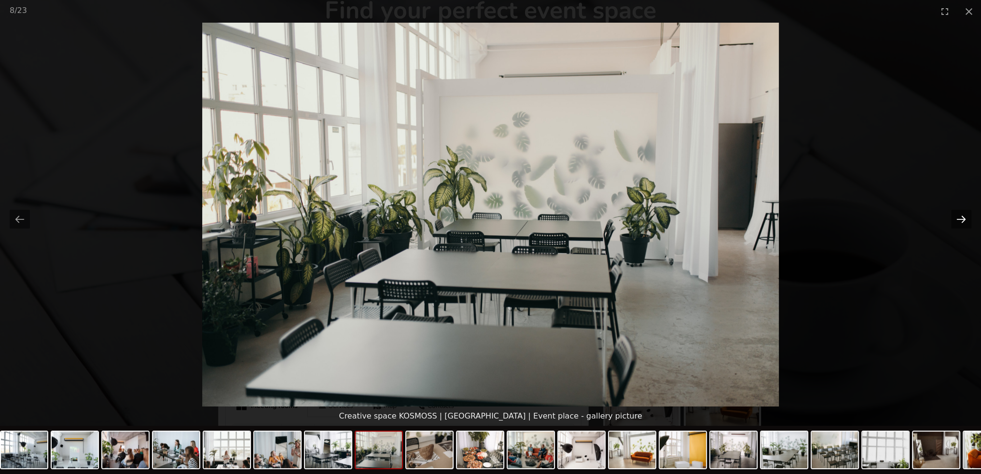
click at [964, 222] on button "Next slide" at bounding box center [961, 219] width 20 height 19
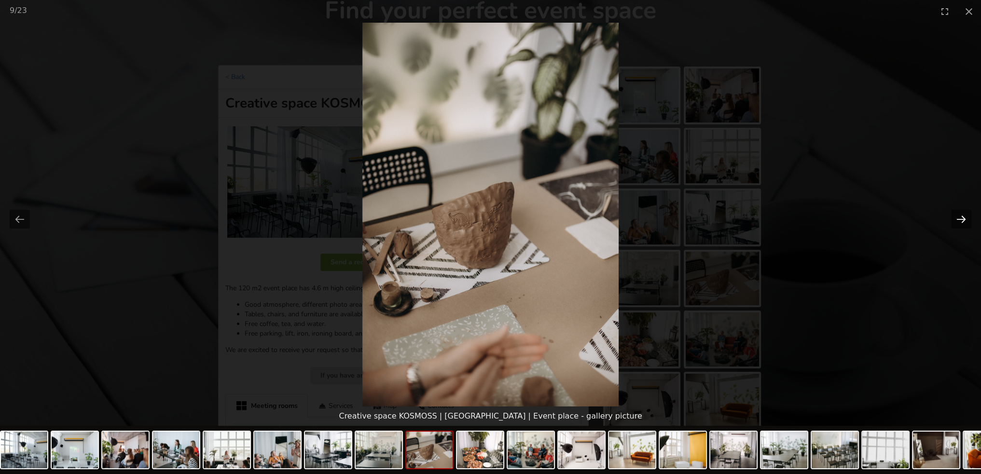
click at [964, 222] on button "Next slide" at bounding box center [961, 219] width 20 height 19
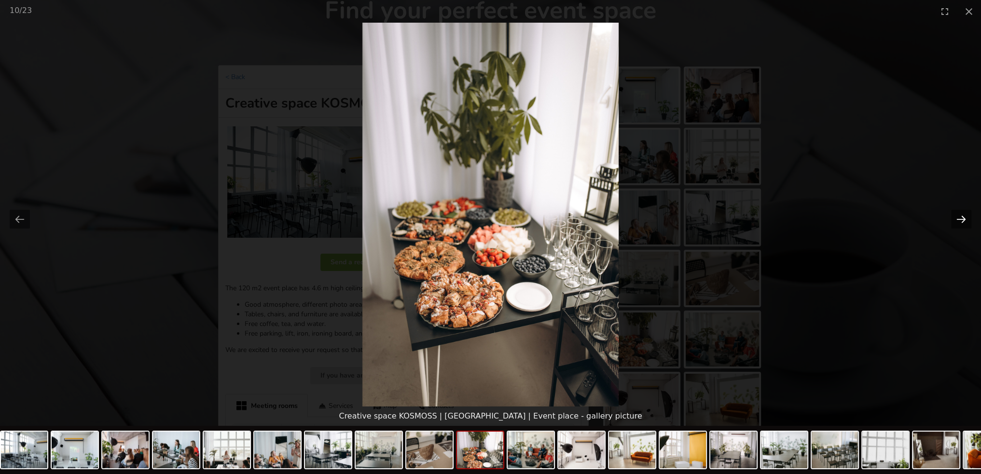
click at [964, 222] on button "Next slide" at bounding box center [961, 219] width 20 height 19
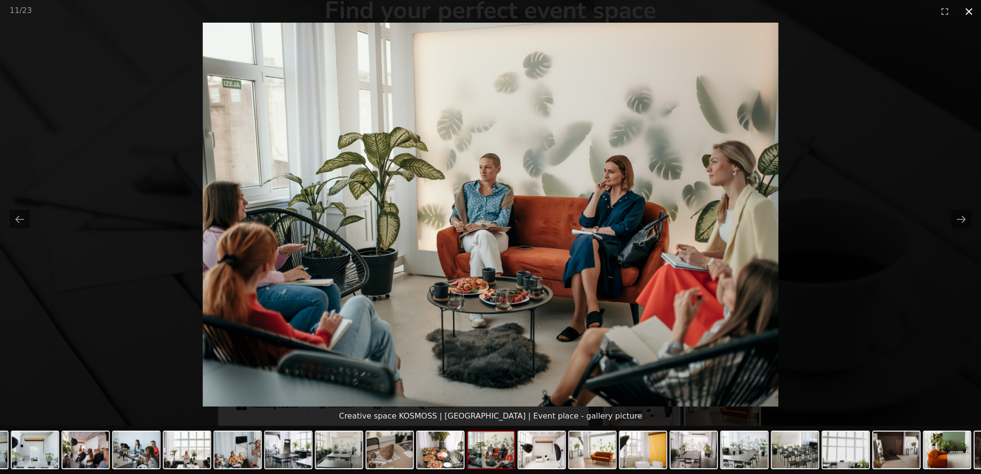
click at [971, 14] on button "Close gallery" at bounding box center [969, 11] width 24 height 23
